Goal: Task Accomplishment & Management: Use online tool/utility

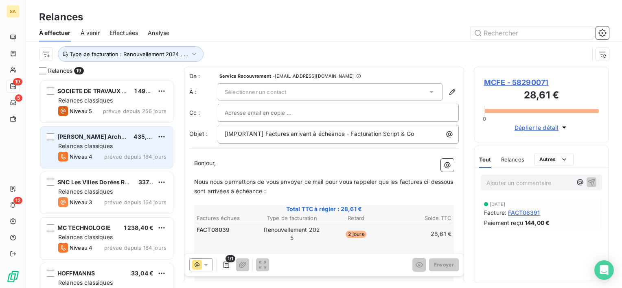
click at [116, 161] on div "Niveau 4 prévue depuis 164 jours" at bounding box center [112, 157] width 108 height 10
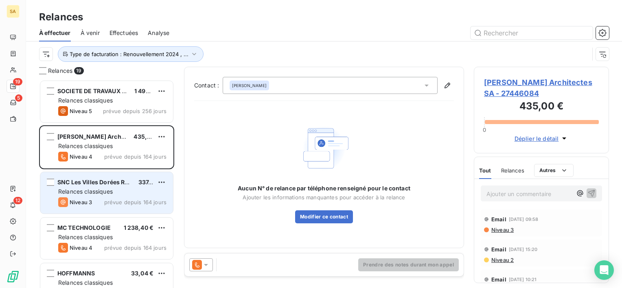
click at [135, 195] on div "Relances classiques" at bounding box center [112, 192] width 108 height 8
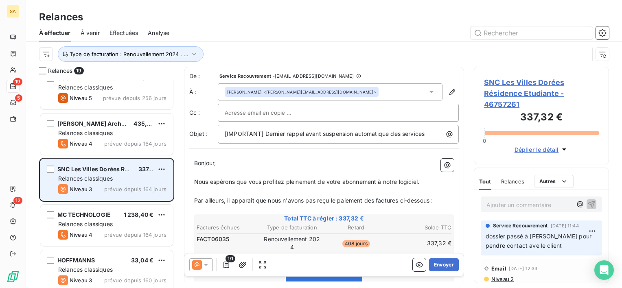
scroll to position [18, 0]
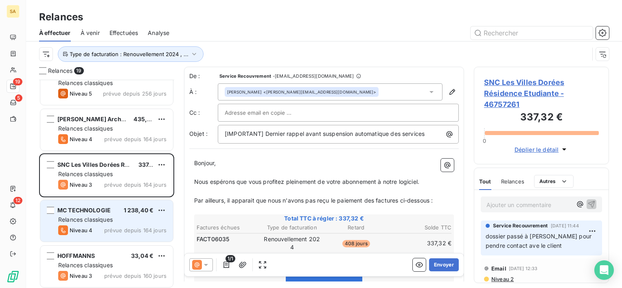
click at [130, 210] on span "1 238,40 €" at bounding box center [139, 210] width 30 height 7
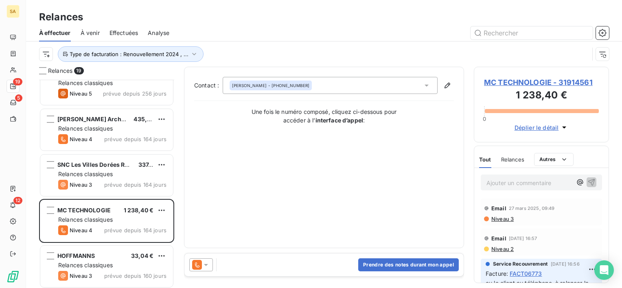
click at [511, 161] on span "Relances" at bounding box center [512, 159] width 23 height 7
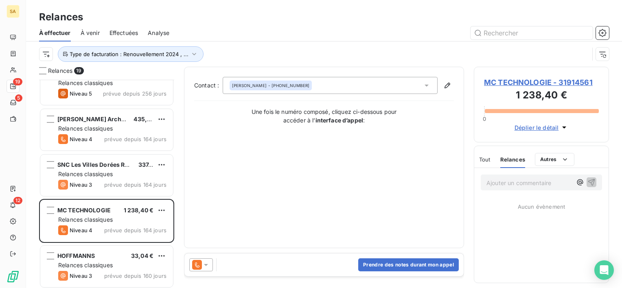
click at [498, 84] on span "MC TECHNOLOGIE - 31914561" at bounding box center [541, 82] width 115 height 11
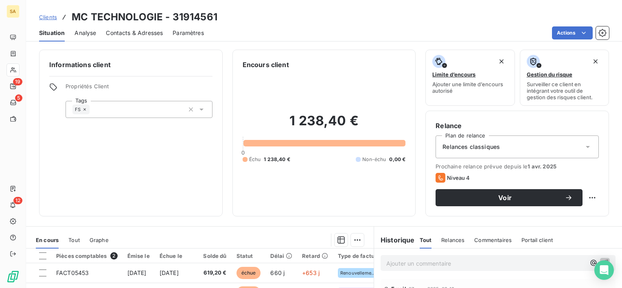
click at [451, 241] on span "Relances" at bounding box center [452, 240] width 23 height 7
click at [429, 264] on p "Ajouter un commentaire ﻿" at bounding box center [485, 263] width 199 height 10
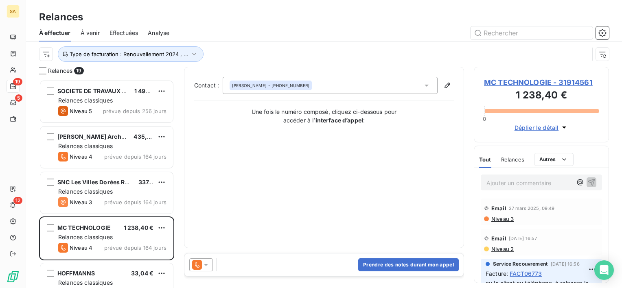
scroll to position [202, 129]
click at [406, 266] on button "Prendre des notes durant mon appel" at bounding box center [408, 264] width 100 height 13
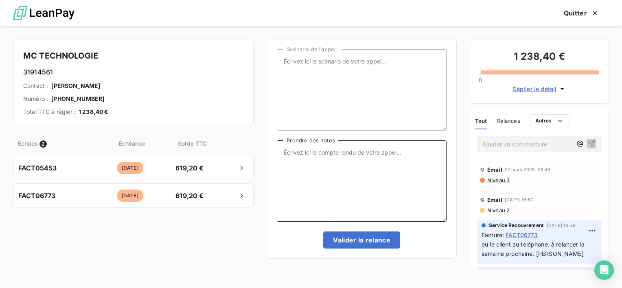
click at [338, 171] on textarea "Prendre des notes" at bounding box center [362, 180] width 170 height 81
click at [341, 161] on textarea "Prendre des notes" at bounding box center [362, 180] width 170 height 81
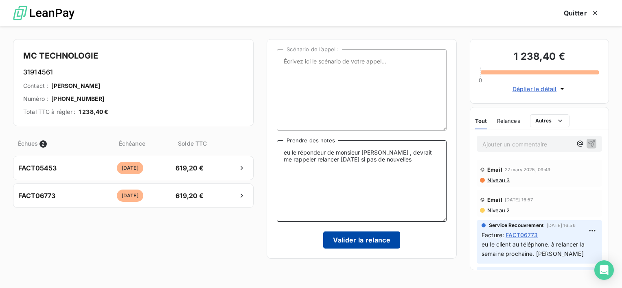
type textarea "eu le répondeur de monsieur [PERSON_NAME] , devrait me rappeler relancer [DATE]…"
click at [340, 245] on button "Valider la relance" at bounding box center [361, 239] width 77 height 17
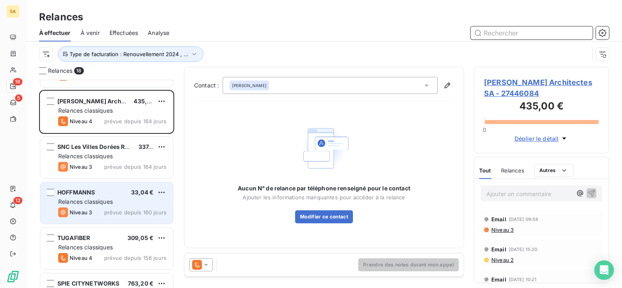
scroll to position [41, 0]
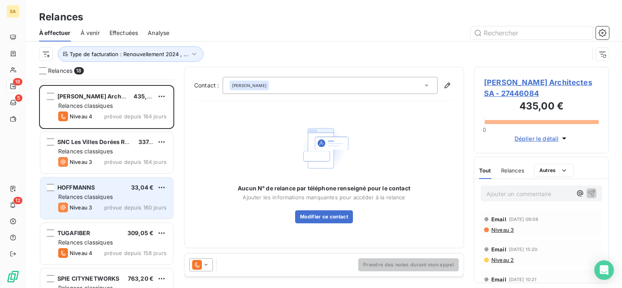
click at [96, 228] on div "TUGAFIBER 309,05 € Relances classiques Niveau 4 prévue depuis 158 jours" at bounding box center [106, 243] width 133 height 41
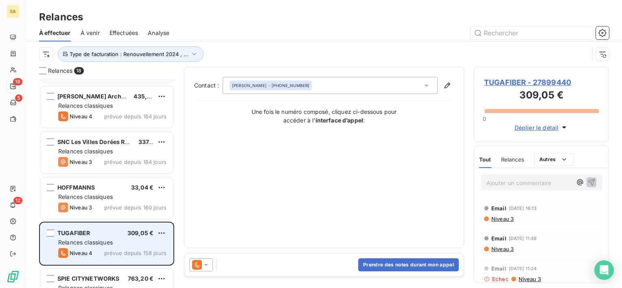
click at [98, 233] on div "TUGAFIBER 309,05 €" at bounding box center [112, 232] width 108 height 7
click at [103, 234] on div "TUGAFIBER 309,05 €" at bounding box center [112, 232] width 108 height 7
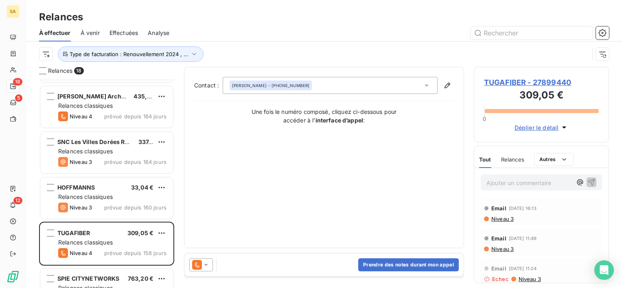
click at [504, 80] on span "TUGAFIBER - 27899440" at bounding box center [541, 82] width 115 height 11
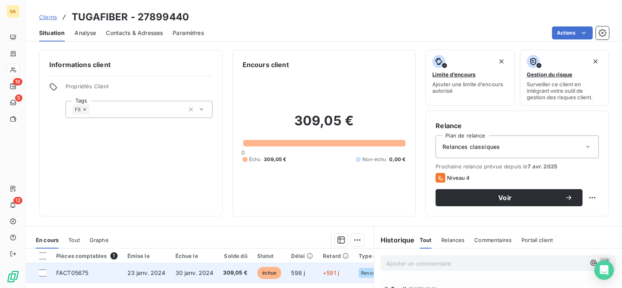
click at [78, 270] on span "FACT05675" at bounding box center [72, 272] width 32 height 7
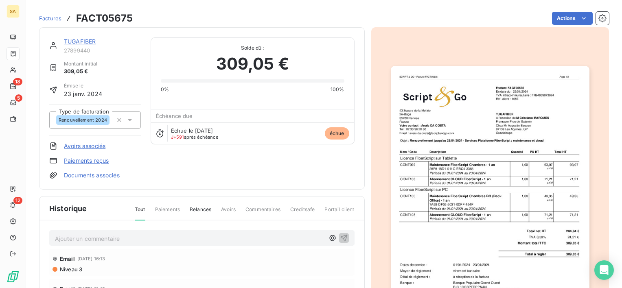
click at [200, 210] on span "Relances" at bounding box center [201, 213] width 22 height 14
click at [194, 238] on p "Ajouter un commentaire ﻿" at bounding box center [189, 239] width 269 height 10
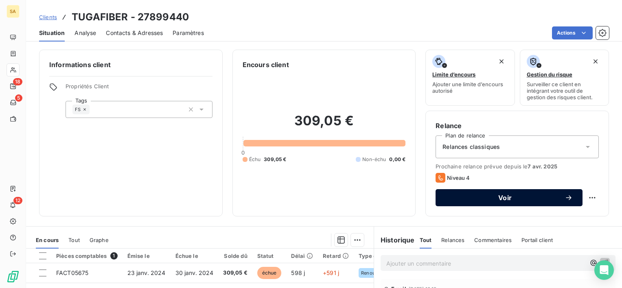
click at [448, 197] on span "Voir" at bounding box center [504, 197] width 119 height 7
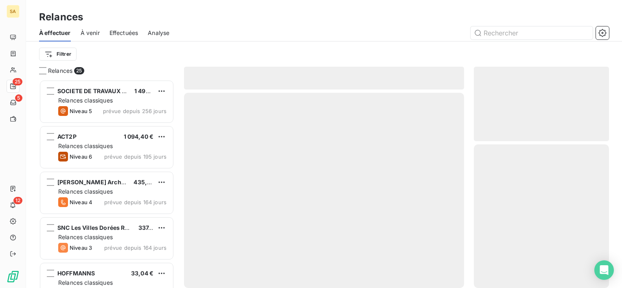
click at [448, 197] on div "Relances 25 SOCIETE DE TRAVAUX DU CENTRE EST 1 494,00 € Relances classiques Niv…" at bounding box center [324, 177] width 596 height 221
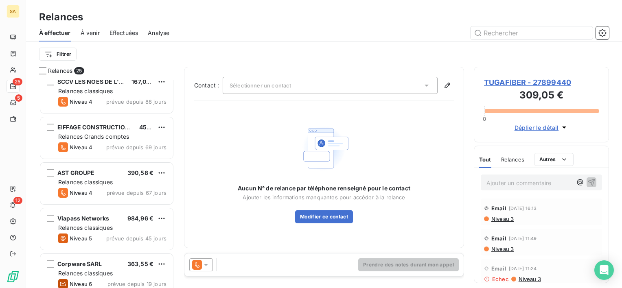
scroll to position [931, 0]
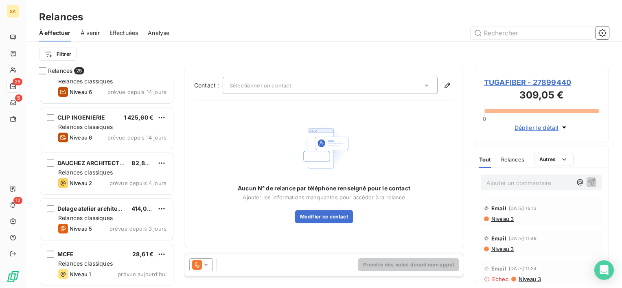
click at [517, 157] on span "Relances" at bounding box center [512, 159] width 23 height 7
click at [336, 214] on button "Modifier ce contact" at bounding box center [324, 216] width 58 height 13
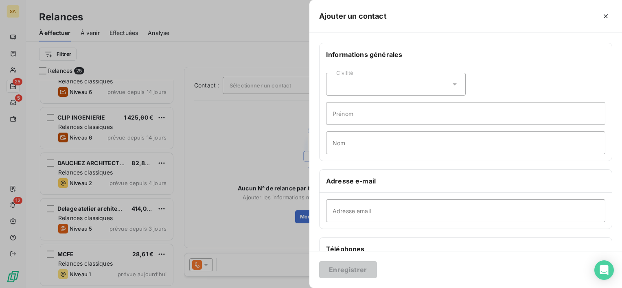
click at [232, 171] on div at bounding box center [311, 144] width 622 height 288
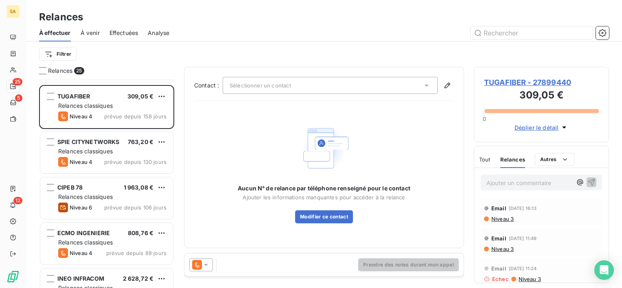
scroll to position [221, 0]
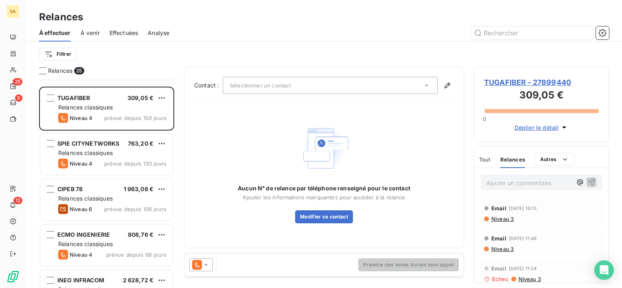
click at [299, 89] on div "Sélectionner un contact" at bounding box center [330, 85] width 215 height 17
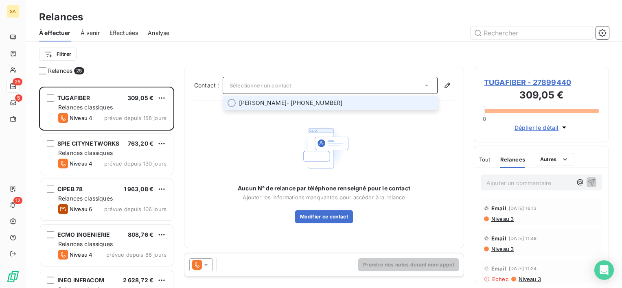
click at [302, 99] on span "[PERSON_NAME] - [PHONE_NUMBER]" at bounding box center [336, 103] width 194 height 8
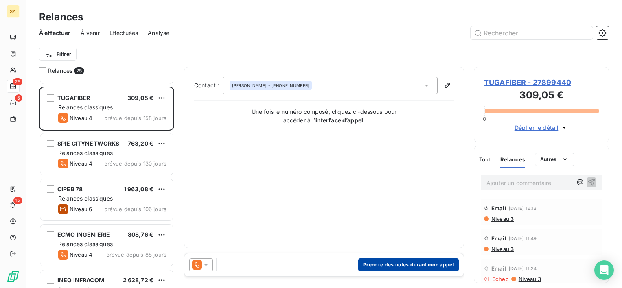
click at [441, 264] on button "Prendre des notes durant mon appel" at bounding box center [408, 264] width 100 height 13
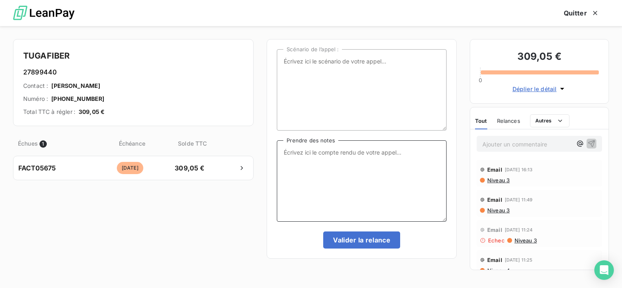
click at [296, 157] on textarea "Prendre des notes" at bounding box center [362, 180] width 170 height 81
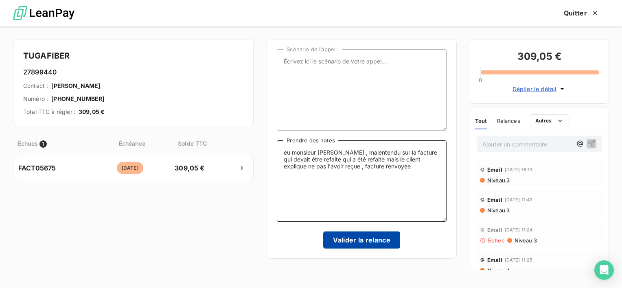
type textarea "eu monsieur [PERSON_NAME] , malentendu sur la facture qui devait être refaite q…"
click at [337, 239] on button "Valider la relance" at bounding box center [361, 239] width 77 height 17
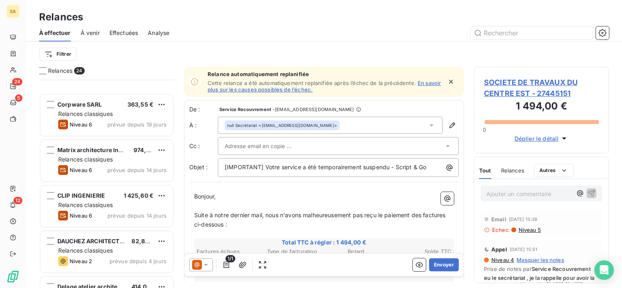
scroll to position [885, 0]
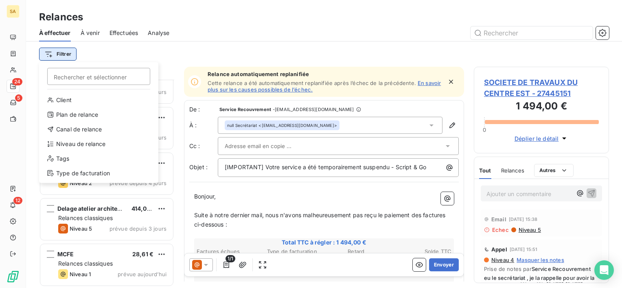
click at [57, 54] on html "SA 24 5 12 Relances À effectuer À venir Effectuées Analyse Filtrer Rechercher e…" at bounding box center [311, 144] width 622 height 288
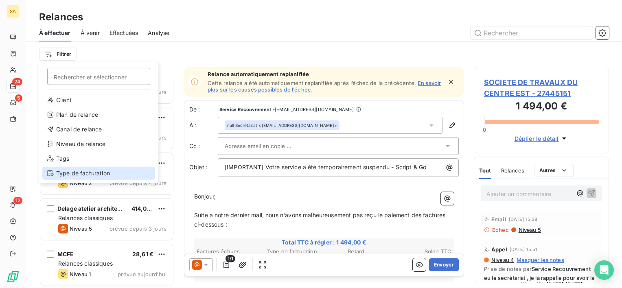
click at [74, 169] on div "Type de facturation" at bounding box center [98, 173] width 113 height 13
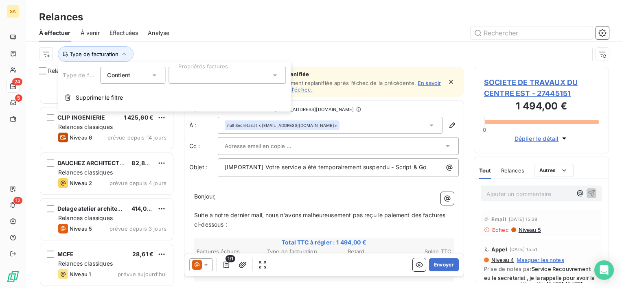
click at [201, 68] on div at bounding box center [226, 75] width 117 height 17
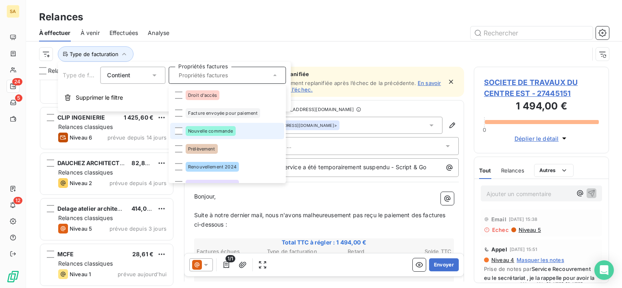
scroll to position [31, 0]
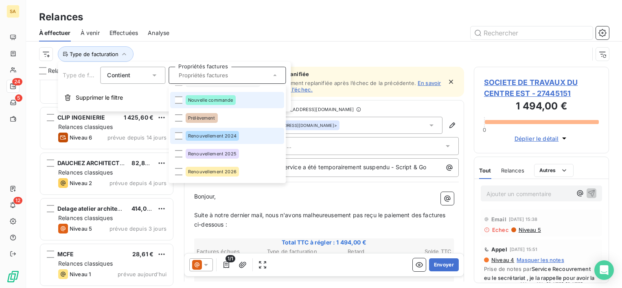
click at [201, 134] on span "Renouvellement 2024" at bounding box center [212, 135] width 48 height 5
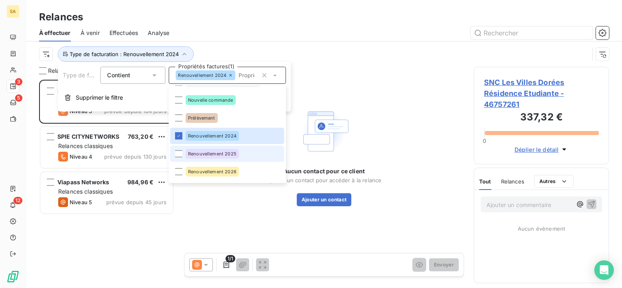
scroll to position [202, 129]
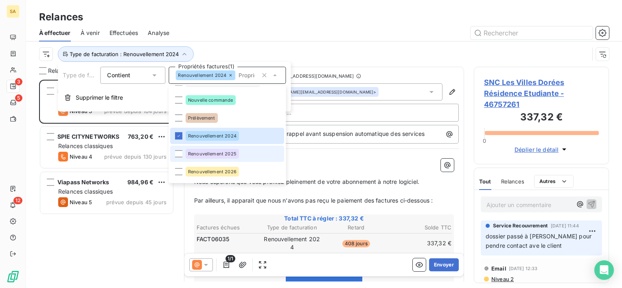
click at [205, 151] on div "Renouvellement 2025" at bounding box center [211, 154] width 53 height 10
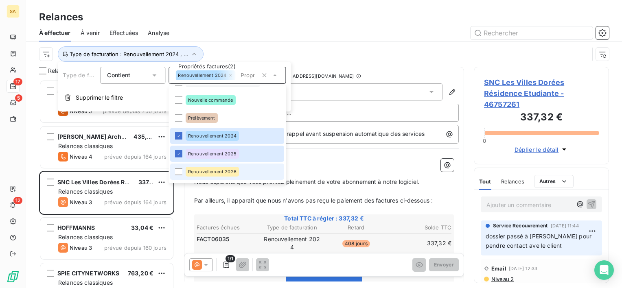
click at [207, 172] on span "Renouvellement 2026" at bounding box center [212, 171] width 48 height 5
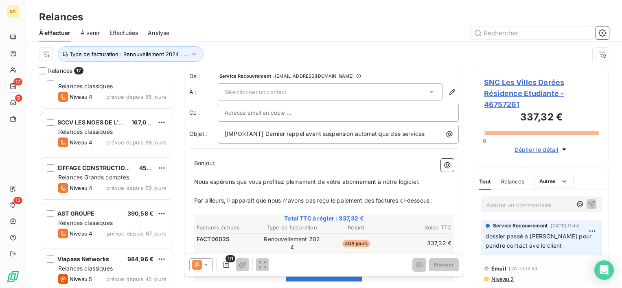
scroll to position [560, 0]
